Goal: Task Accomplishment & Management: Manage account settings

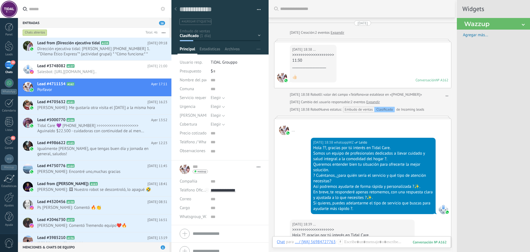
click at [360, 23] on div "02/09/2025" at bounding box center [363, 22] width 10 height 5
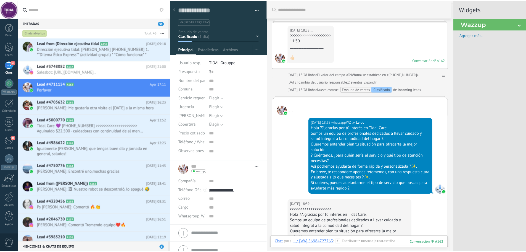
scroll to position [28, 0]
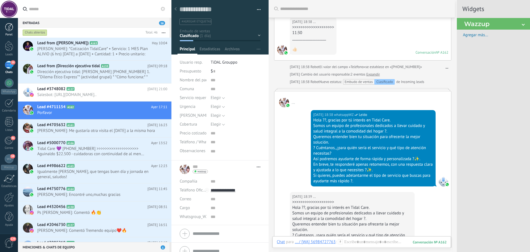
click at [6, 25] on div at bounding box center [9, 27] width 8 height 8
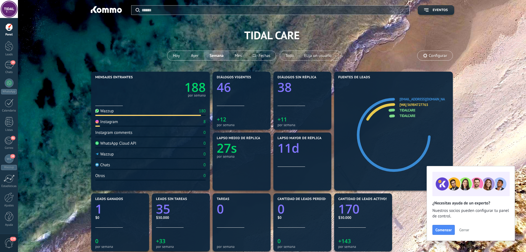
click at [14, 30] on link "Panel" at bounding box center [9, 30] width 18 height 14
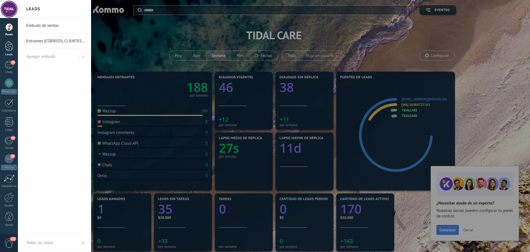
click at [4, 50] on link "Leads" at bounding box center [9, 48] width 18 height 15
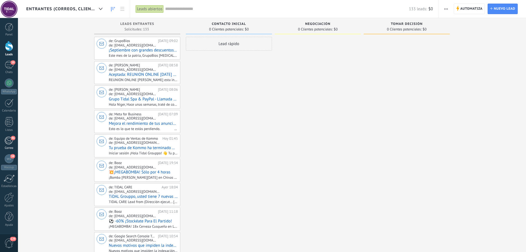
click at [8, 145] on link "86 Correo" at bounding box center [9, 143] width 18 height 14
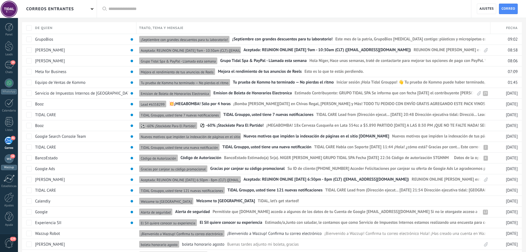
click at [12, 163] on link "38 Wazzup" at bounding box center [9, 162] width 18 height 16
click at [13, 158] on div at bounding box center [263, 126] width 526 height 252
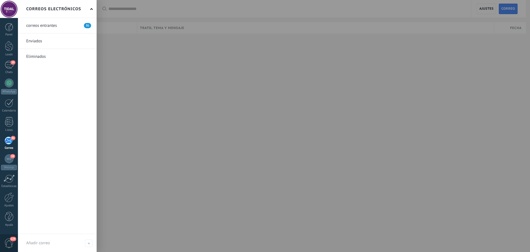
click at [48, 25] on link at bounding box center [57, 25] width 79 height 15
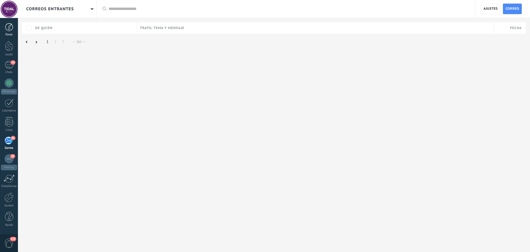
click at [6, 32] on link "Panel" at bounding box center [9, 30] width 18 height 14
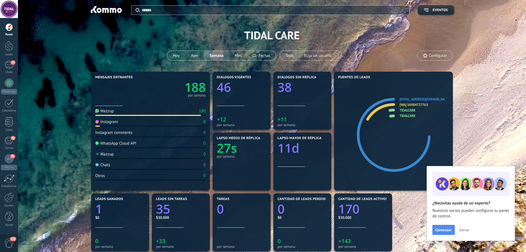
click at [465, 228] on span "Cerrar" at bounding box center [464, 230] width 10 height 4
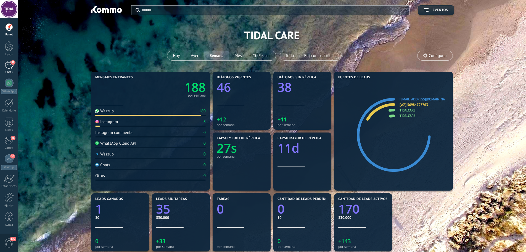
click at [11, 67] on div "39" at bounding box center [9, 65] width 9 height 8
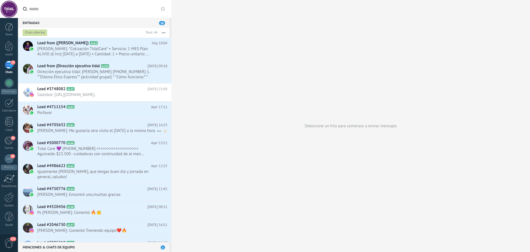
click at [78, 133] on span "Valentina Cliente: Me gustaría otra visita el viernes a la misma hora" at bounding box center [97, 130] width 120 height 5
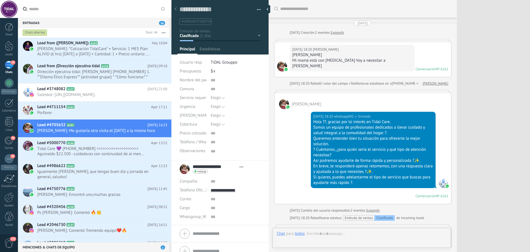
type textarea "***"
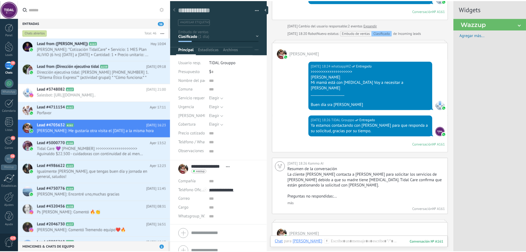
scroll to position [193, 0]
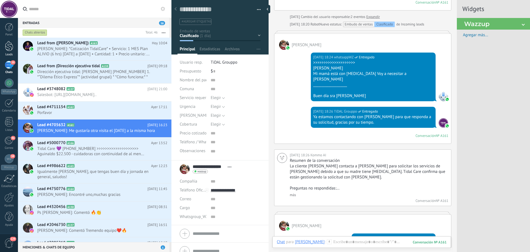
click at [7, 47] on div at bounding box center [9, 46] width 8 height 10
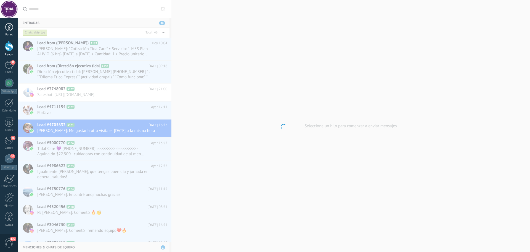
click at [9, 26] on div at bounding box center [9, 27] width 8 height 8
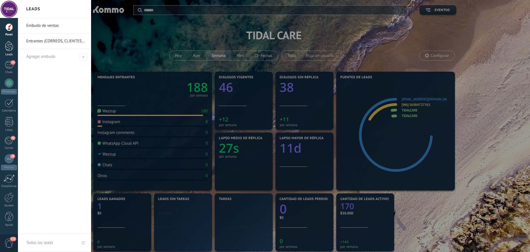
click at [9, 48] on div at bounding box center [9, 46] width 8 height 10
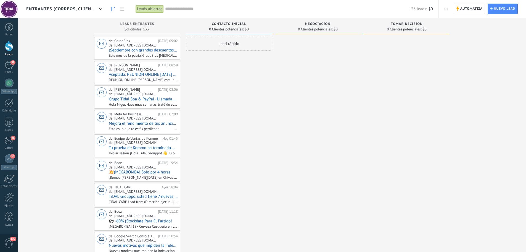
click at [48, 6] on span "Entrantes (CORREOS, CLIENTES Y PROFESIONALES)" at bounding box center [61, 8] width 70 height 5
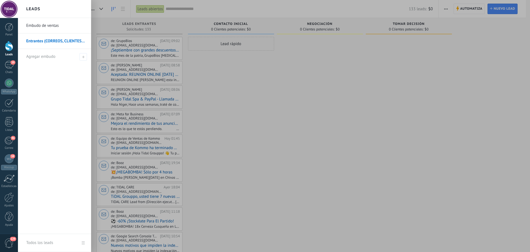
click at [47, 26] on link "Embudo de ventas" at bounding box center [55, 25] width 59 height 15
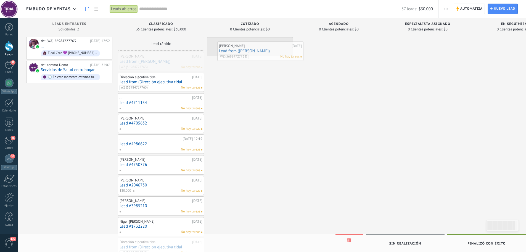
drag, startPoint x: 152, startPoint y: 61, endPoint x: 251, endPoint y: 50, distance: 100.0
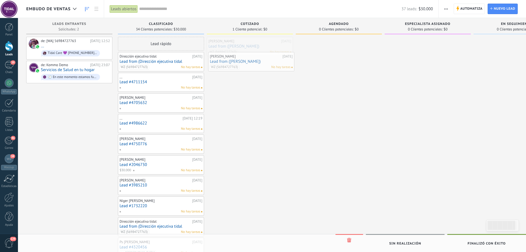
drag, startPoint x: 255, startPoint y: 44, endPoint x: 258, endPoint y: 51, distance: 7.7
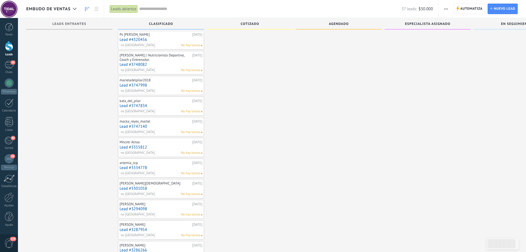
scroll to position [263, 0]
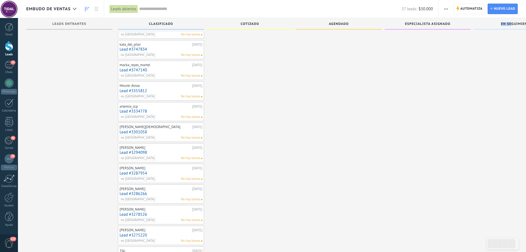
drag, startPoint x: 512, startPoint y: 25, endPoint x: 456, endPoint y: 22, distance: 55.8
click at [456, 22] on div "Leads Entrantes Clasificado Cotizado Agendado Especialista asignado En seguimie…" at bounding box center [297, 25] width 542 height 14
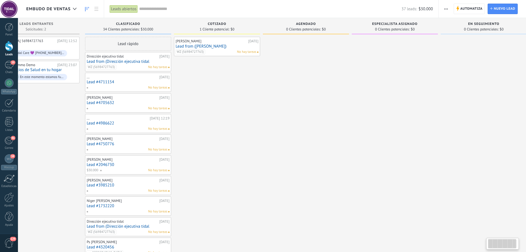
scroll to position [0, 42]
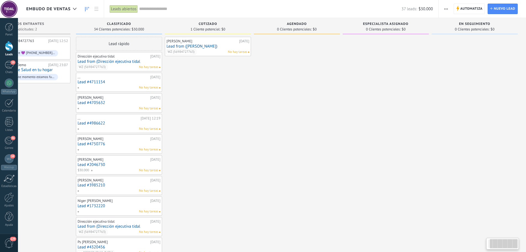
drag, startPoint x: 514, startPoint y: 35, endPoint x: 338, endPoint y: 31, distance: 176.5
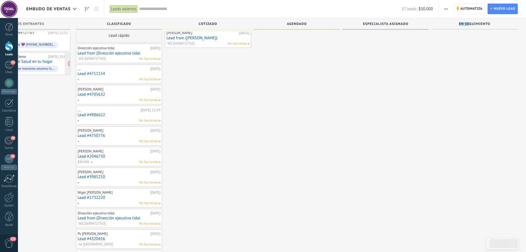
scroll to position [0, 0]
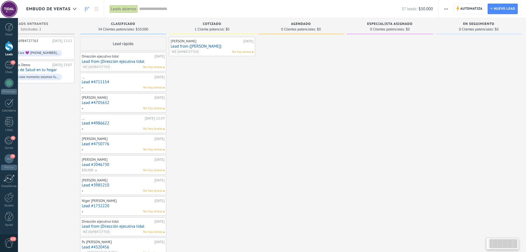
click at [13, 144] on div "86" at bounding box center [8, 140] width 9 height 8
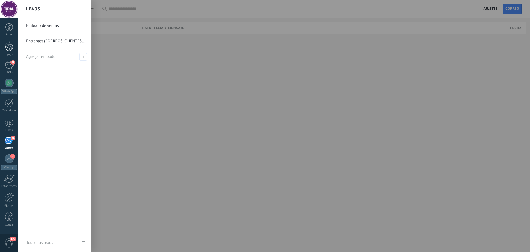
click at [8, 51] on link "Leads" at bounding box center [9, 48] width 18 height 15
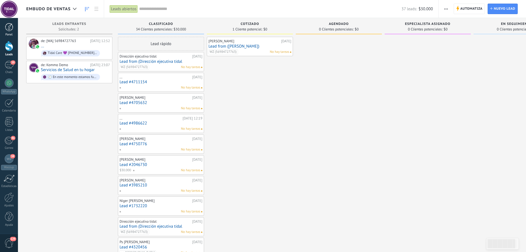
click at [6, 27] on div at bounding box center [9, 27] width 8 height 8
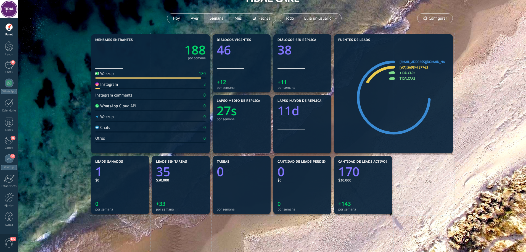
scroll to position [28, 0]
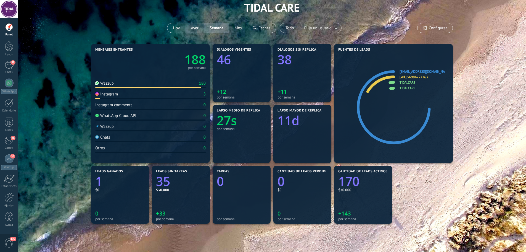
click at [195, 30] on button "Ayer" at bounding box center [194, 27] width 19 height 9
click at [217, 32] on button "Semana" at bounding box center [216, 27] width 25 height 9
click at [180, 27] on button "Hoy" at bounding box center [176, 27] width 18 height 9
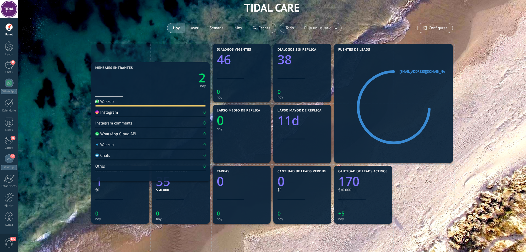
drag, startPoint x: 191, startPoint y: 126, endPoint x: 185, endPoint y: 137, distance: 12.9
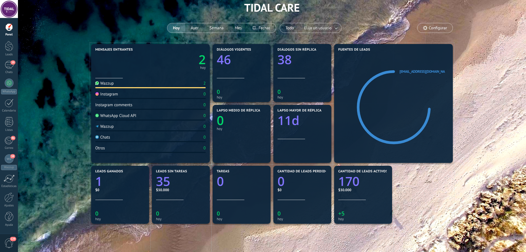
click at [184, 70] on div "Mensajes entrantes 2 hoy" at bounding box center [150, 63] width 110 height 30
click at [196, 27] on button "Ayer" at bounding box center [194, 27] width 19 height 9
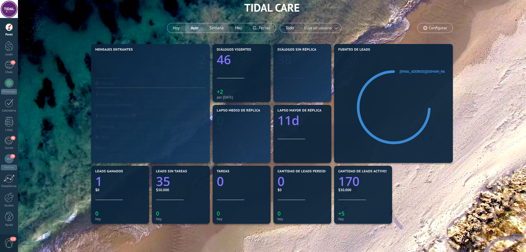
click at [209, 30] on button "Semana" at bounding box center [216, 27] width 25 height 9
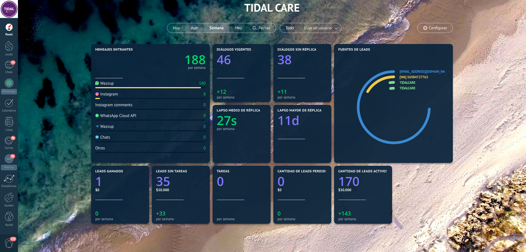
click at [202, 29] on button "Ayer" at bounding box center [194, 27] width 19 height 9
click at [440, 27] on span "Configurar" at bounding box center [438, 28] width 18 height 5
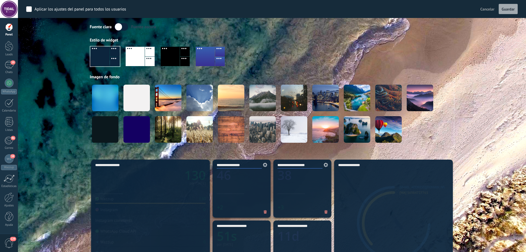
click at [120, 25] on label at bounding box center [122, 27] width 14 height 8
click at [518, 142] on div "**********" at bounding box center [272, 255] width 508 height 567
click at [483, 12] on button "Cancelar" at bounding box center [487, 9] width 18 height 8
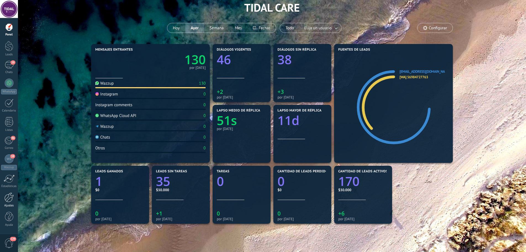
click at [7, 196] on div at bounding box center [8, 197] width 9 height 10
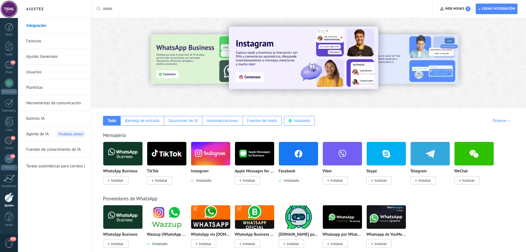
click at [64, 205] on div "Integración Facturas Ajustes Generales Usuarios Plantillas Herramientas de comu…" at bounding box center [54, 135] width 73 height 234
click at [44, 134] on span "Agente de IA" at bounding box center [37, 133] width 23 height 15
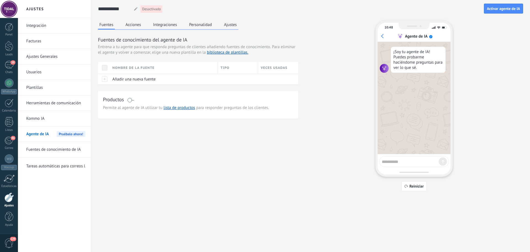
click at [199, 25] on button "Personalidad" at bounding box center [201, 24] width 26 height 8
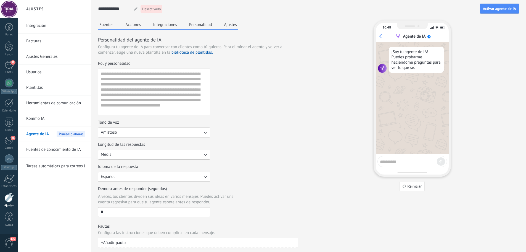
click at [126, 127] on button "Amistoso" at bounding box center [154, 132] width 112 height 10
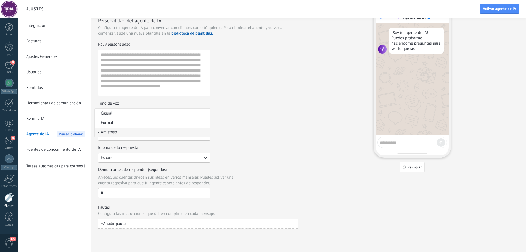
click at [277, 105] on div "Tono de voz Amistoso Casual Formal Amistoso" at bounding box center [198, 110] width 200 height 18
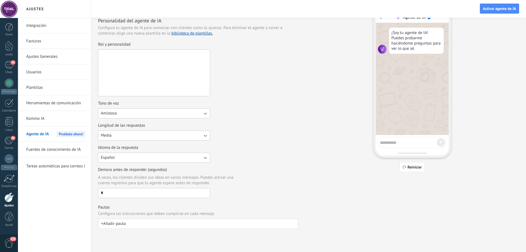
click at [156, 63] on textarea "Rol y personalidad" at bounding box center [153, 73] width 110 height 46
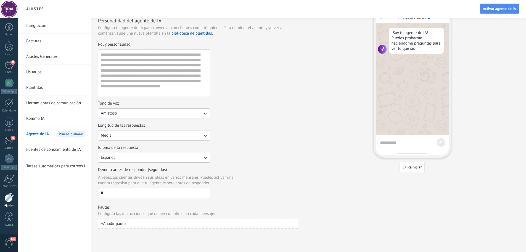
click at [118, 195] on input "*" at bounding box center [154, 192] width 112 height 9
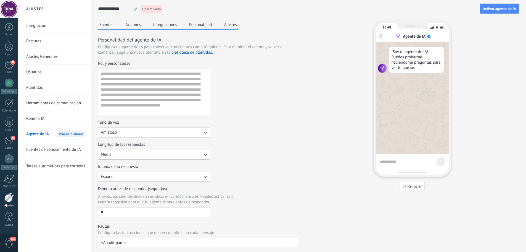
click at [167, 25] on button "Integraciones" at bounding box center [165, 24] width 27 height 8
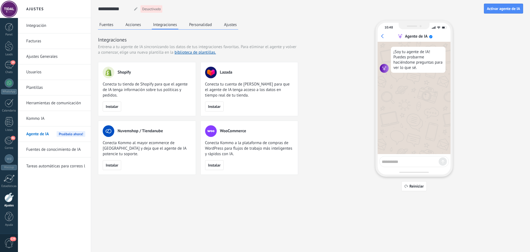
click at [127, 27] on button "Acciones" at bounding box center [133, 24] width 18 height 8
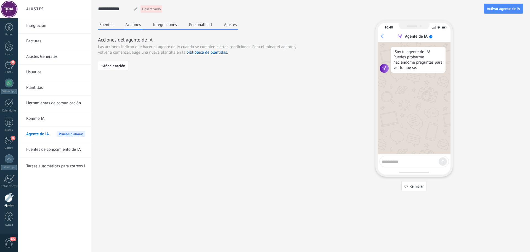
click at [217, 23] on div "Fuentes Acciones Integraciones Personalidad Ajustes" at bounding box center [168, 24] width 140 height 9
click at [208, 26] on button "Personalidad" at bounding box center [201, 24] width 26 height 8
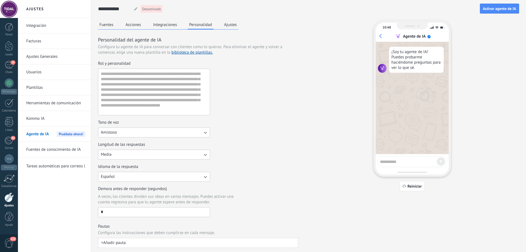
drag, startPoint x: 235, startPoint y: 22, endPoint x: 230, endPoint y: 27, distance: 7.1
click at [232, 25] on button "Ajustes" at bounding box center [230, 24] width 15 height 8
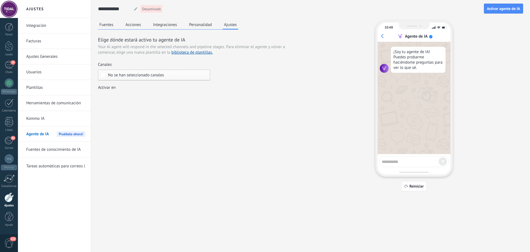
click at [230, 27] on button "Ajustes" at bounding box center [230, 24] width 15 height 9
click at [110, 24] on button "Fuentes" at bounding box center [106, 24] width 17 height 8
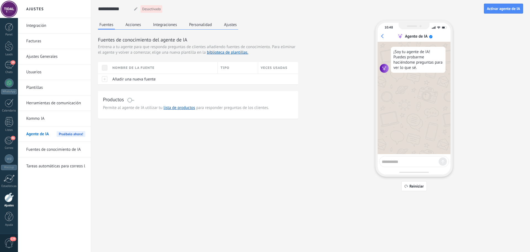
click at [123, 28] on div "Fuentes Acciones Integraciones Personalidad Ajustes" at bounding box center [168, 24] width 140 height 9
click at [126, 27] on button "Acciones" at bounding box center [133, 24] width 18 height 8
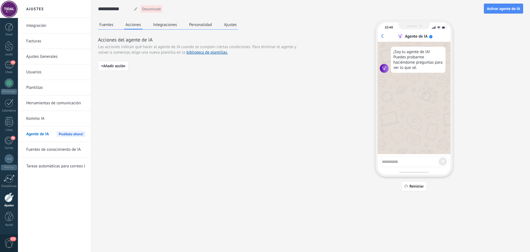
click at [156, 22] on button "Integraciones" at bounding box center [165, 24] width 27 height 8
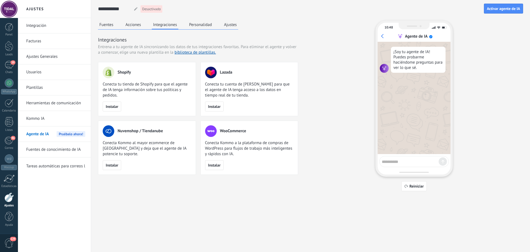
click at [211, 25] on button "Personalidad" at bounding box center [201, 24] width 26 height 8
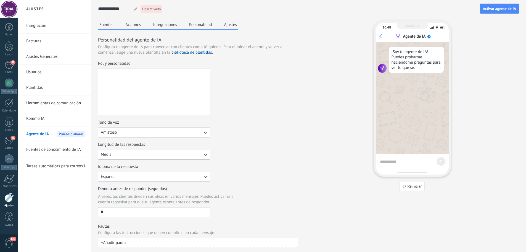
click at [126, 81] on textarea "Rol y personalidad" at bounding box center [153, 92] width 110 height 46
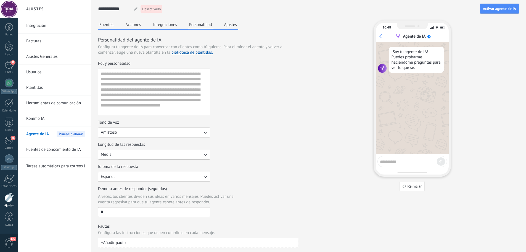
click at [408, 75] on div "¡Soy tu agente de IA! Puedes probarme haciéndome preguntas para ver lo que sé." at bounding box center [412, 98] width 73 height 112
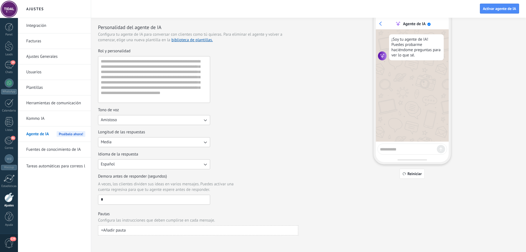
scroll to position [19, 0]
